Goal: Information Seeking & Learning: Check status

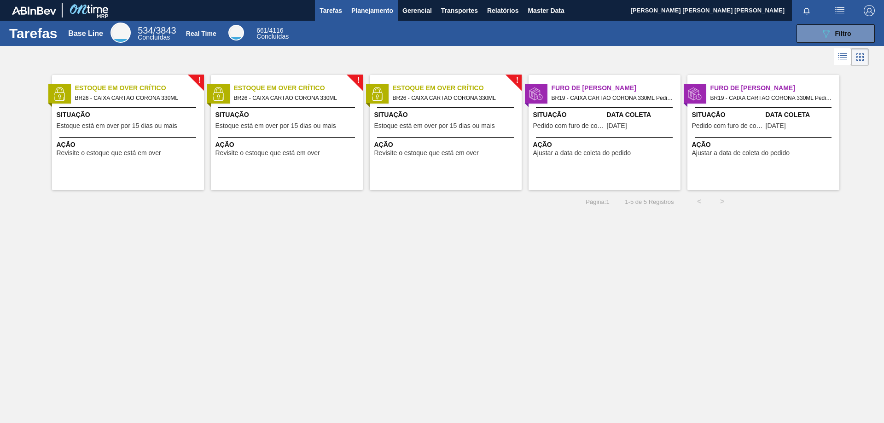
click at [365, 15] on span "Planejamento" at bounding box center [372, 10] width 42 height 11
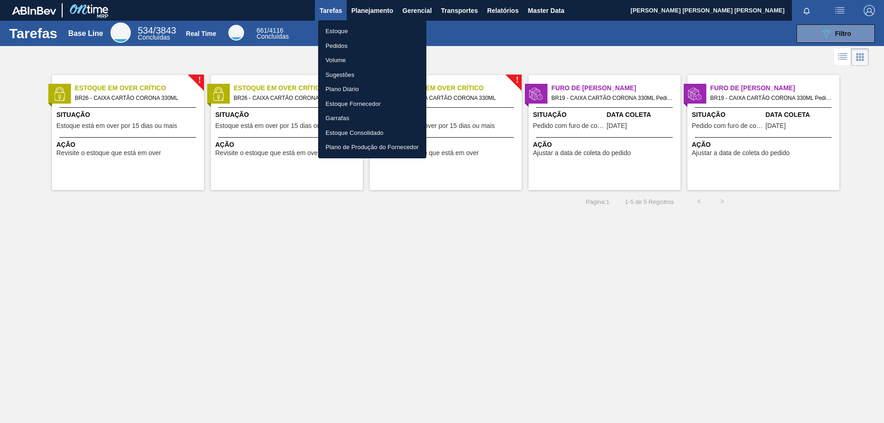
click at [339, 33] on li "Estoque" at bounding box center [372, 31] width 108 height 15
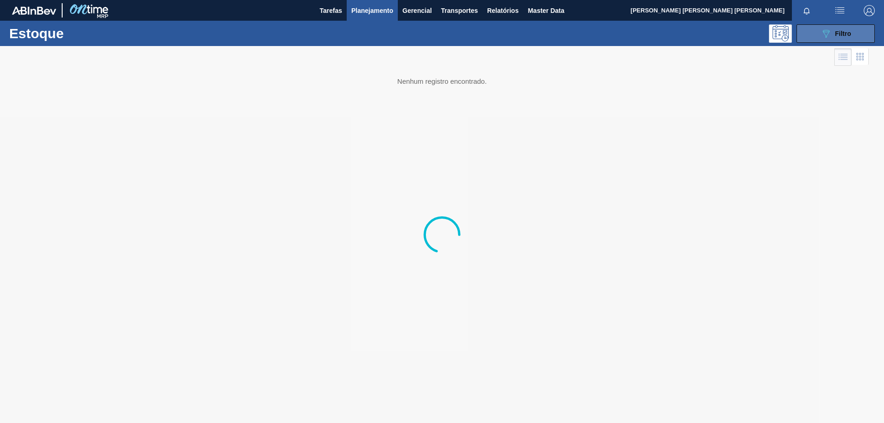
click at [847, 30] on span "Filtro" at bounding box center [844, 33] width 16 height 7
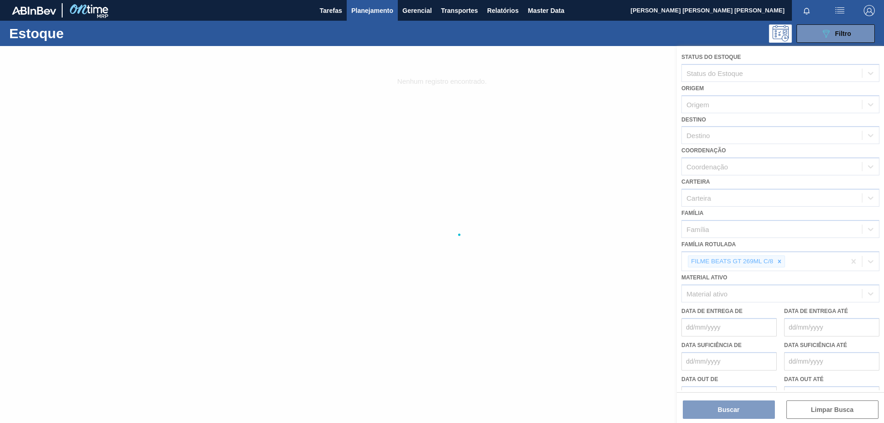
click at [780, 263] on div at bounding box center [442, 234] width 884 height 377
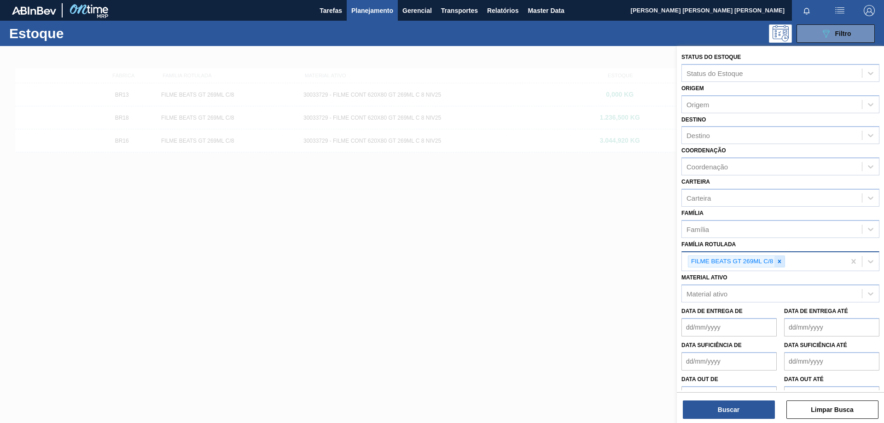
click at [779, 260] on icon at bounding box center [780, 261] width 6 height 6
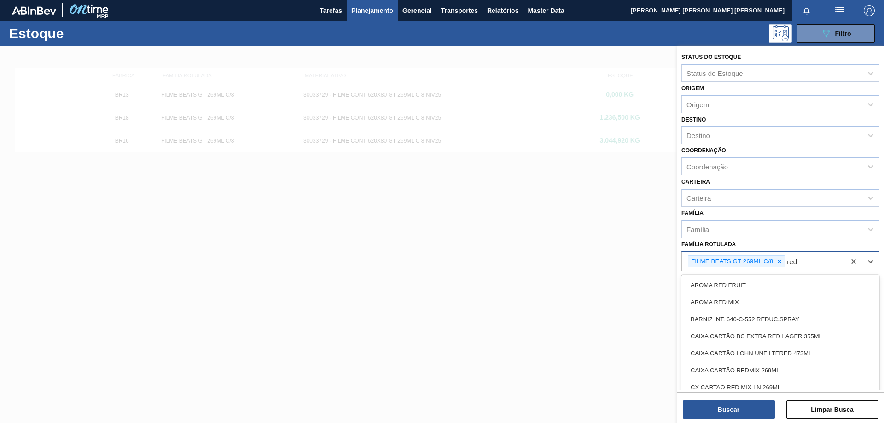
type Rotulada "red"
click at [609, 246] on div at bounding box center [442, 257] width 884 height 423
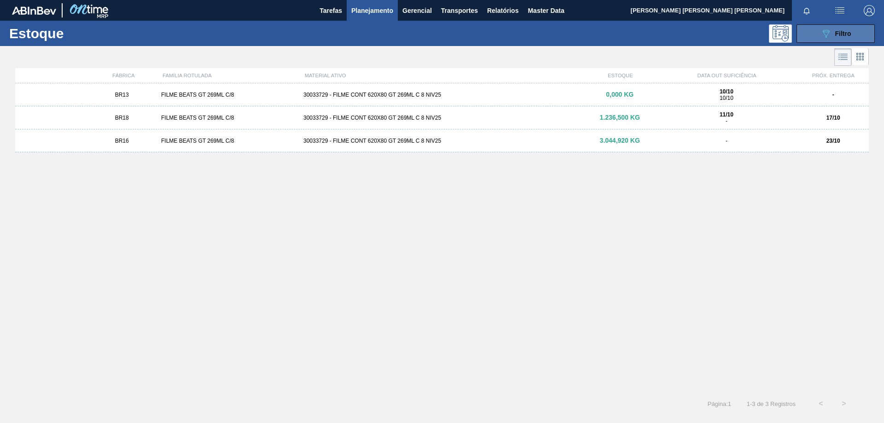
click at [817, 41] on button "089F7B8B-B2A5-4AFE-B5C0-19BA573D28AC Filtro" at bounding box center [836, 33] width 78 height 18
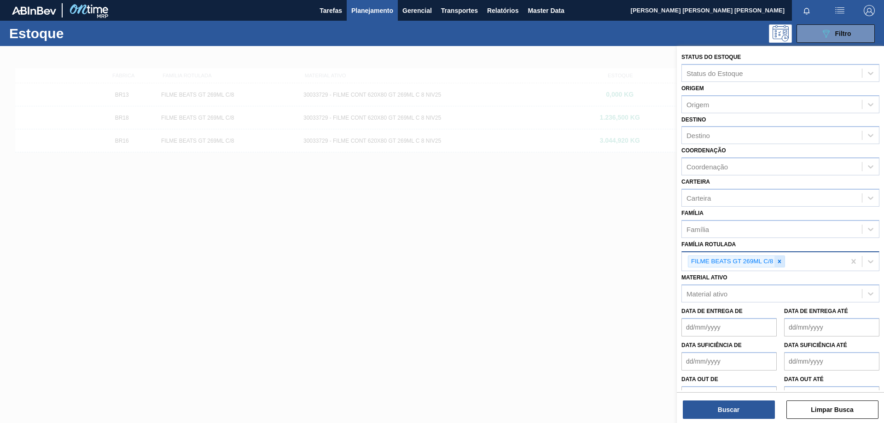
click at [780, 262] on icon at bounding box center [780, 261] width 3 height 3
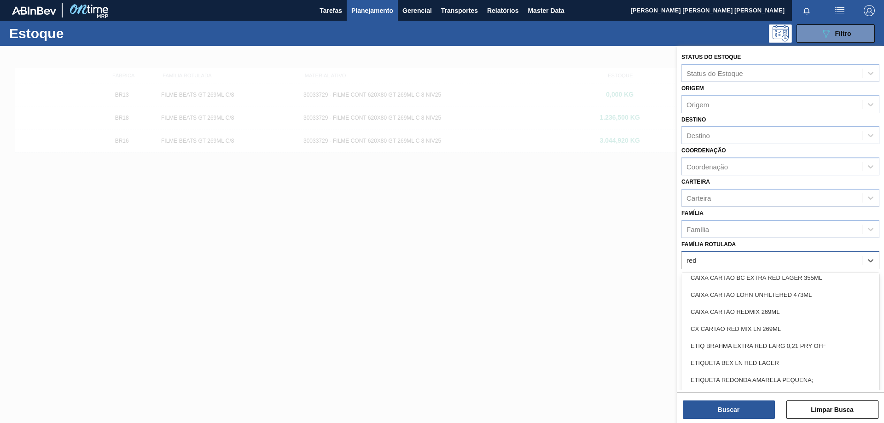
scroll to position [92, 0]
type Rotulada "red m"
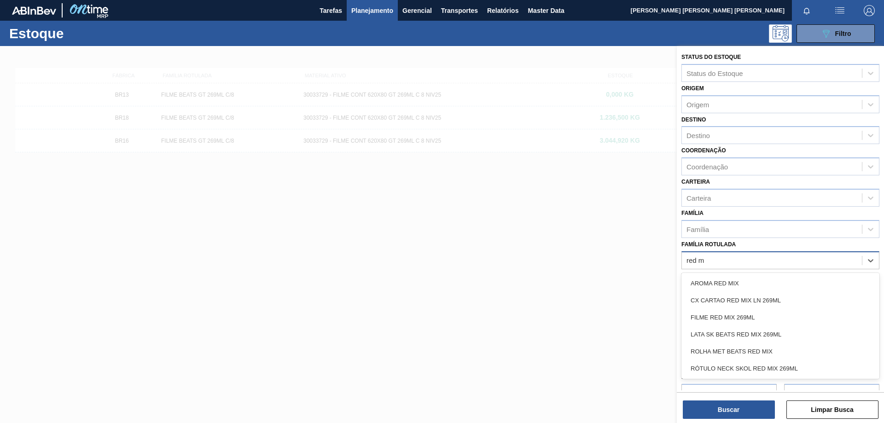
scroll to position [0, 0]
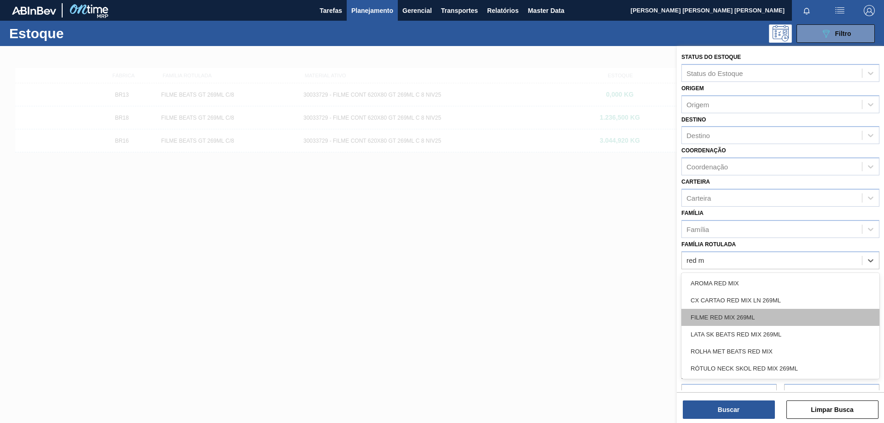
click at [758, 312] on div "FILME RED MIX 269ML" at bounding box center [781, 317] width 198 height 17
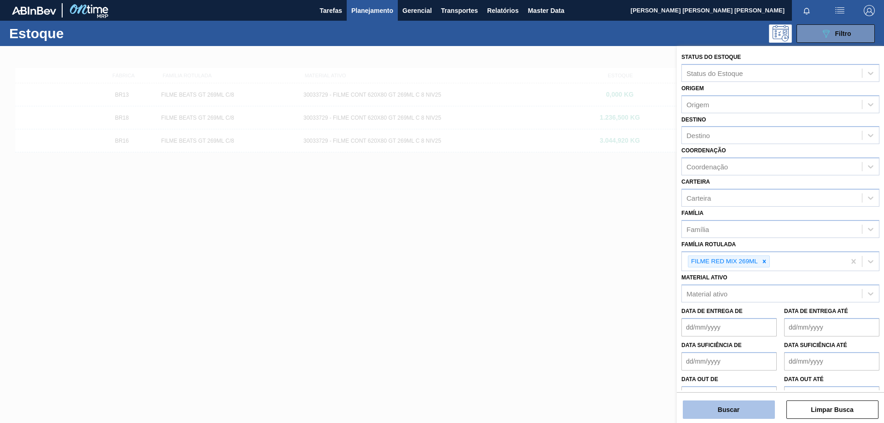
drag, startPoint x: 748, startPoint y: 399, endPoint x: 749, endPoint y: 409, distance: 9.2
click at [748, 400] on div "Buscar Limpar Busca" at bounding box center [780, 405] width 207 height 26
click at [749, 409] on button "Buscar" at bounding box center [729, 410] width 92 height 18
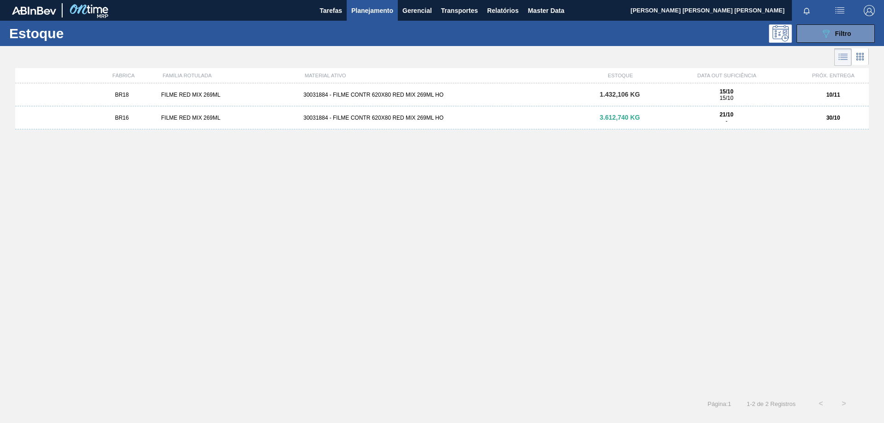
click at [379, 121] on div "30031884 - FILME CONTR 620X80 RED MIX 269ML HO" at bounding box center [442, 118] width 285 height 6
